Goal: Transaction & Acquisition: Obtain resource

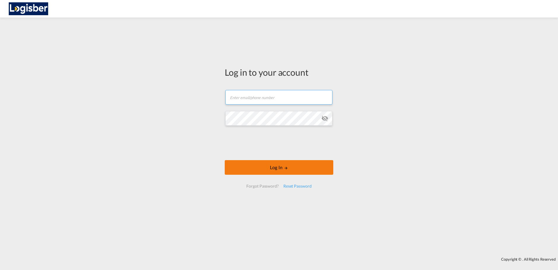
type input "[PERSON_NAME][EMAIL_ADDRESS][DOMAIN_NAME]"
click at [269, 170] on button "Log In" at bounding box center [279, 167] width 109 height 15
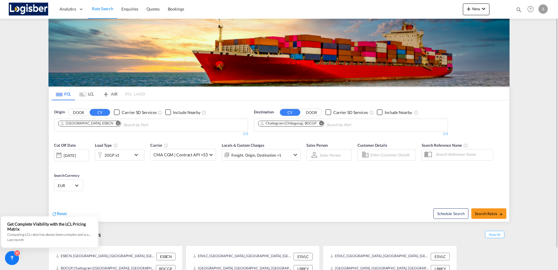
click at [116, 122] on md-icon "Remove" at bounding box center [118, 123] width 4 height 4
click at [95, 124] on input "Chips input." at bounding box center [85, 124] width 55 height 9
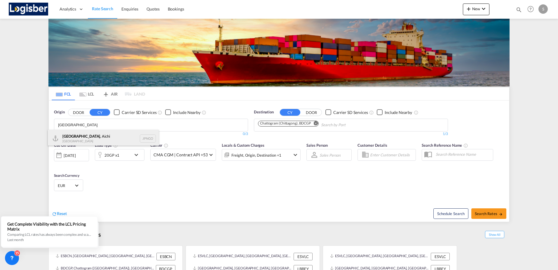
type input "[GEOGRAPHIC_DATA]"
click at [62, 140] on div "[GEOGRAPHIC_DATA] , Aichi [GEOGRAPHIC_DATA] JPNGO" at bounding box center [103, 139] width 111 height 18
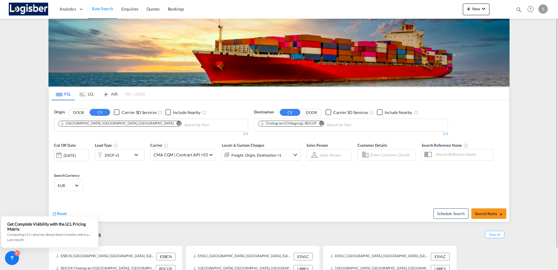
click at [320, 124] on md-icon "Remove" at bounding box center [321, 123] width 4 height 4
click at [312, 125] on input "Chips input." at bounding box center [285, 124] width 55 height 9
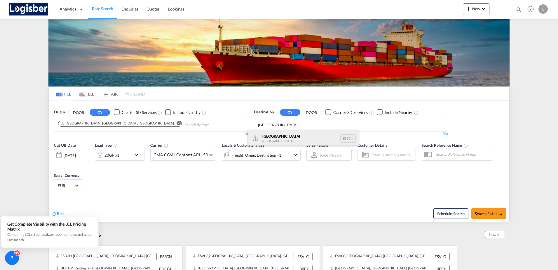
type input "[GEOGRAPHIC_DATA]"
click at [277, 137] on div "[GEOGRAPHIC_DATA] [GEOGRAPHIC_DATA] ESBCN" at bounding box center [303, 139] width 111 height 18
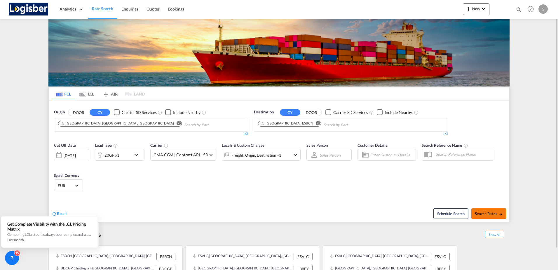
click at [494, 212] on span "Search Rates" at bounding box center [489, 213] width 28 height 5
type input "JPNGO to ESBCN / [DATE]"
